Goal: Task Accomplishment & Management: Complete application form

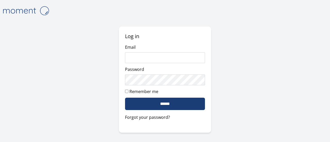
type input "**********"
click at [185, 99] on input "******" at bounding box center [165, 104] width 80 height 12
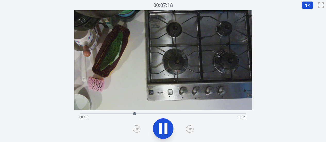
click at [162, 129] on icon at bounding box center [163, 128] width 14 height 14
